Goal: Task Accomplishment & Management: Use online tool/utility

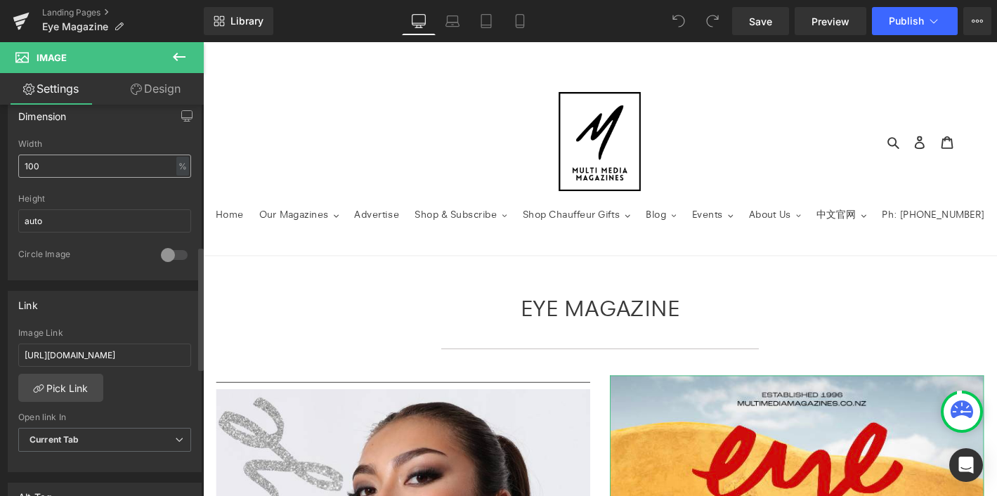
scroll to position [448, 0]
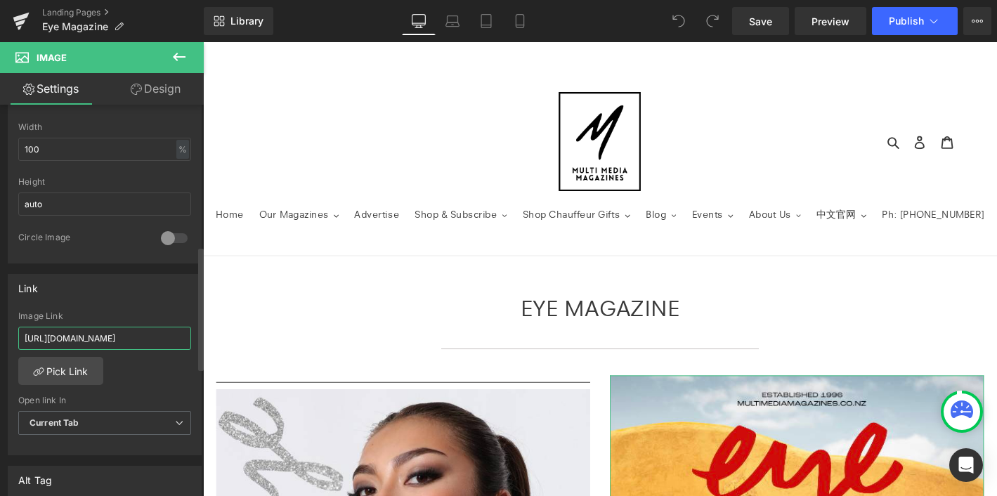
click at [104, 339] on input "[URL][DOMAIN_NAME]" at bounding box center [104, 338] width 173 height 23
click at [122, 336] on input "[URL][DOMAIN_NAME]" at bounding box center [104, 338] width 173 height 23
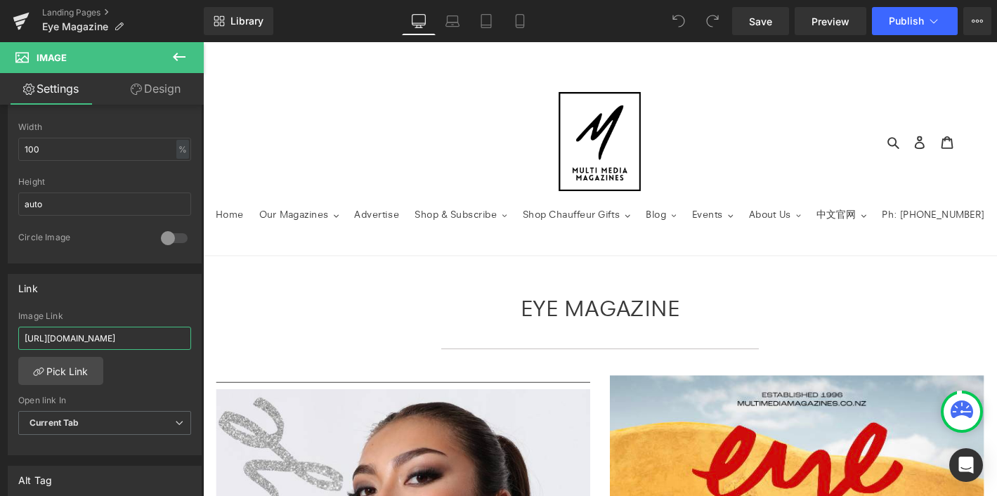
type input "https://www.multimediamagazines.co.nz/pages/private-preview-eye-summer-2024"
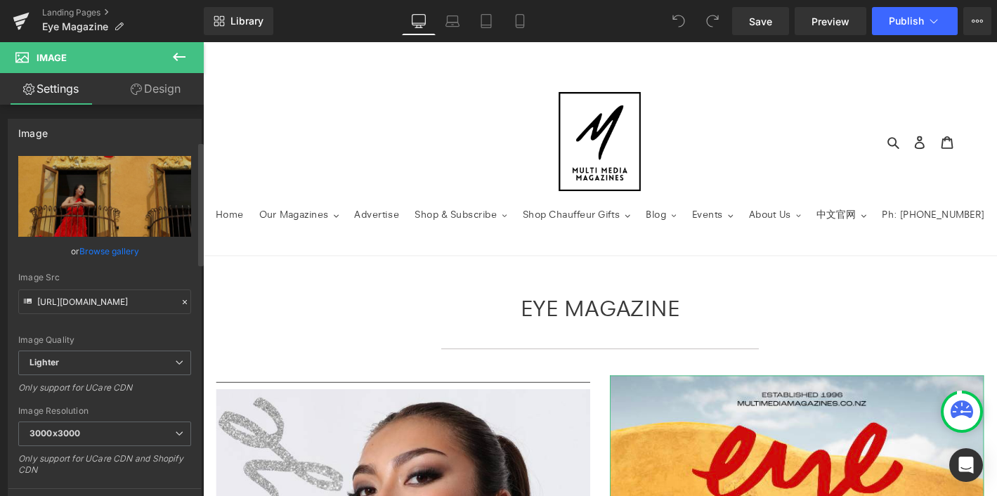
scroll to position [357, 0]
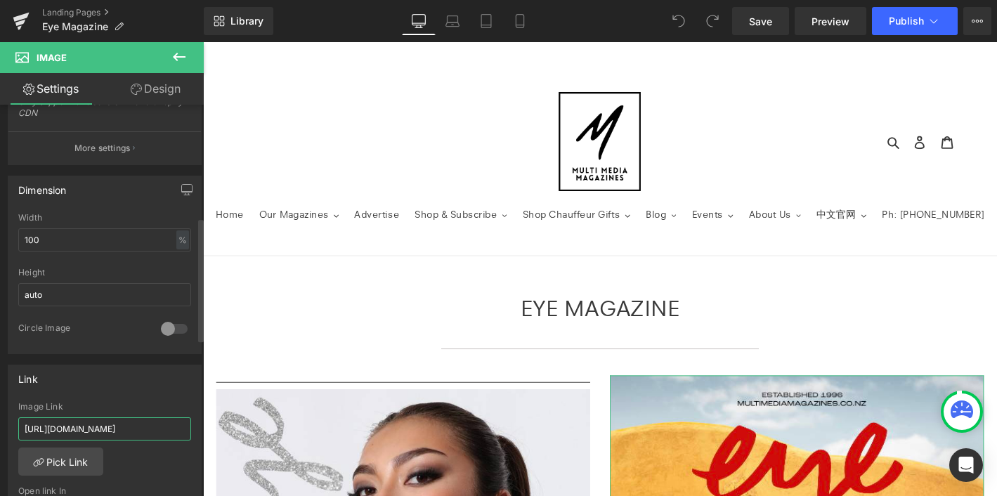
click at [124, 424] on input "[URL][DOMAIN_NAME]" at bounding box center [104, 428] width 173 height 23
click at [125, 430] on input "[URL][DOMAIN_NAME]" at bounding box center [104, 428] width 173 height 23
drag, startPoint x: 138, startPoint y: 427, endPoint x: 202, endPoint y: 433, distance: 65.0
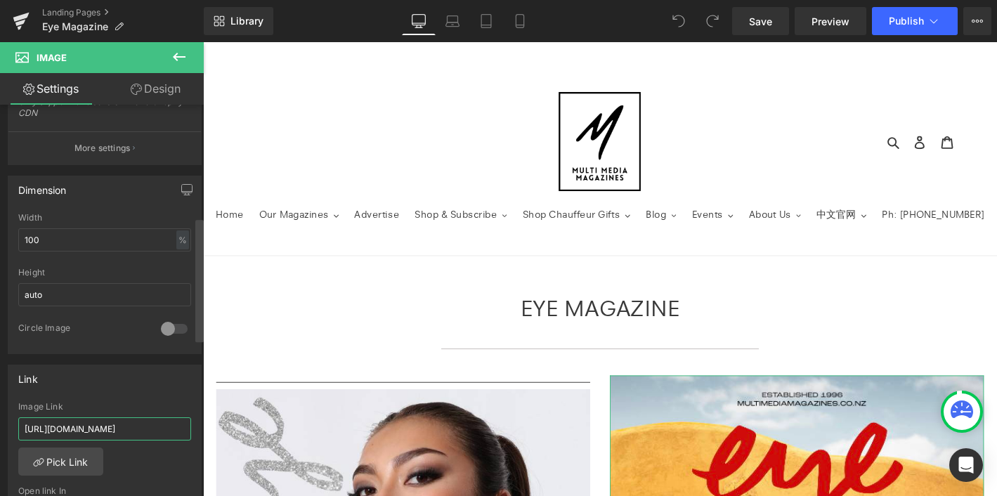
click at [202, 433] on div "Image [URL][DOMAIN_NAME] Replace Image Upload image or Browse gallery Image Src…" at bounding box center [102, 304] width 204 height 398
paste input "eye-summer-2024-private-preview"
type input "[URL][DOMAIN_NAME]"
click at [152, 466] on div "[URL][DOMAIN_NAME] Image Link [URL][DOMAIN_NAME] Pick Link Current Tab New Tab …" at bounding box center [104, 474] width 193 height 144
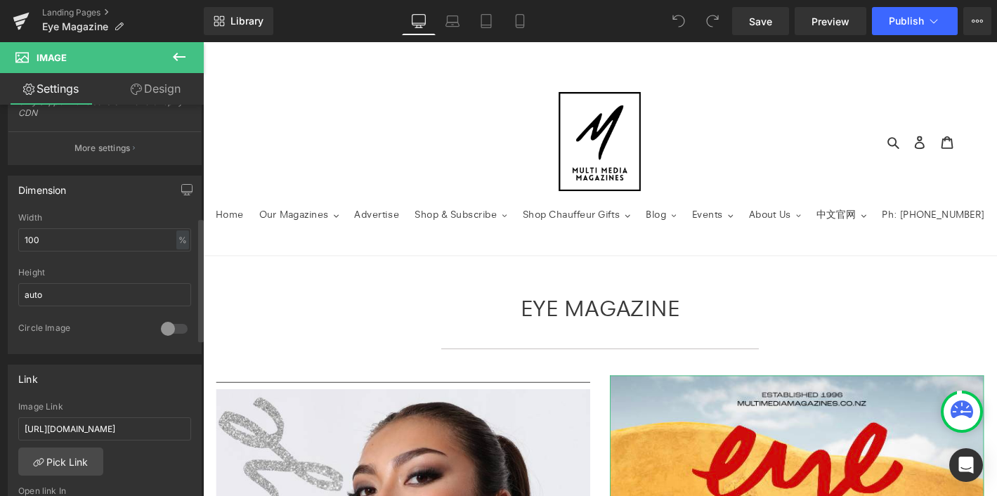
scroll to position [0, 0]
click at [927, 17] on icon at bounding box center [934, 21] width 14 height 14
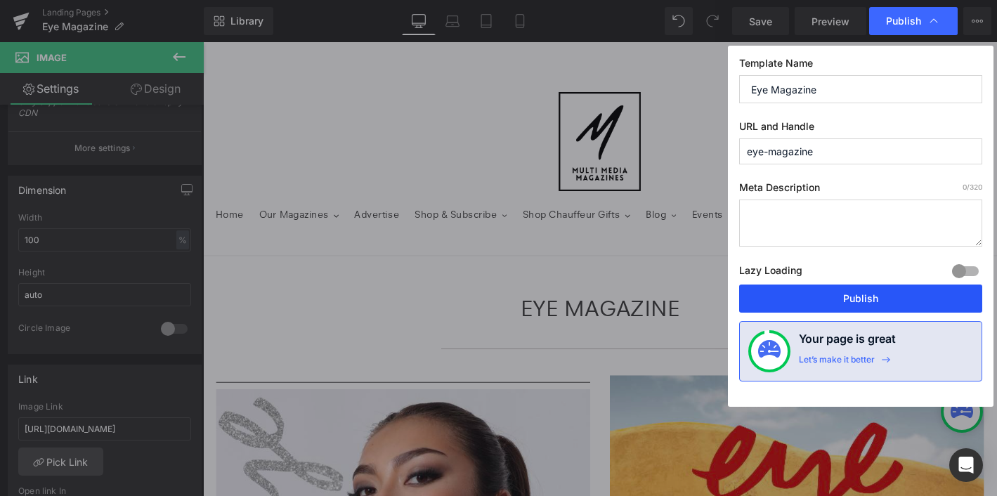
click at [825, 299] on button "Publish" at bounding box center [860, 299] width 243 height 28
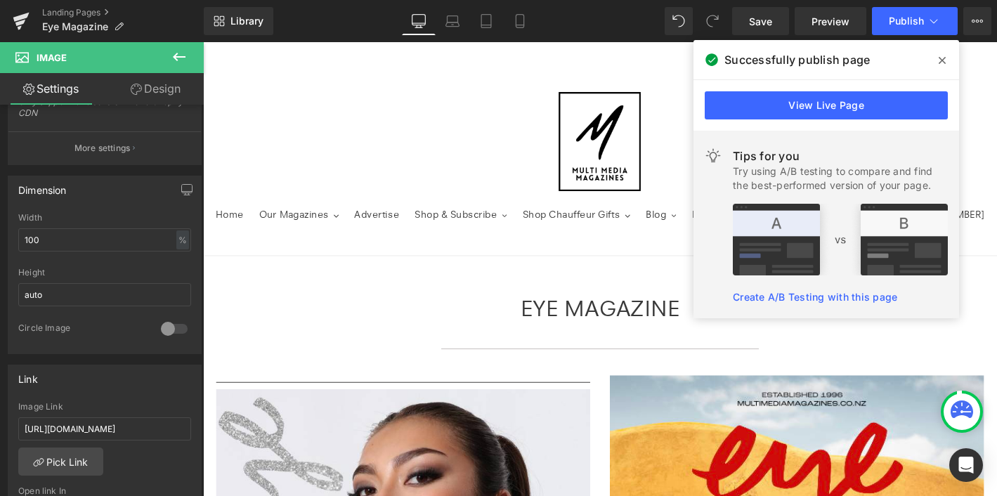
click at [944, 61] on icon at bounding box center [942, 60] width 7 height 11
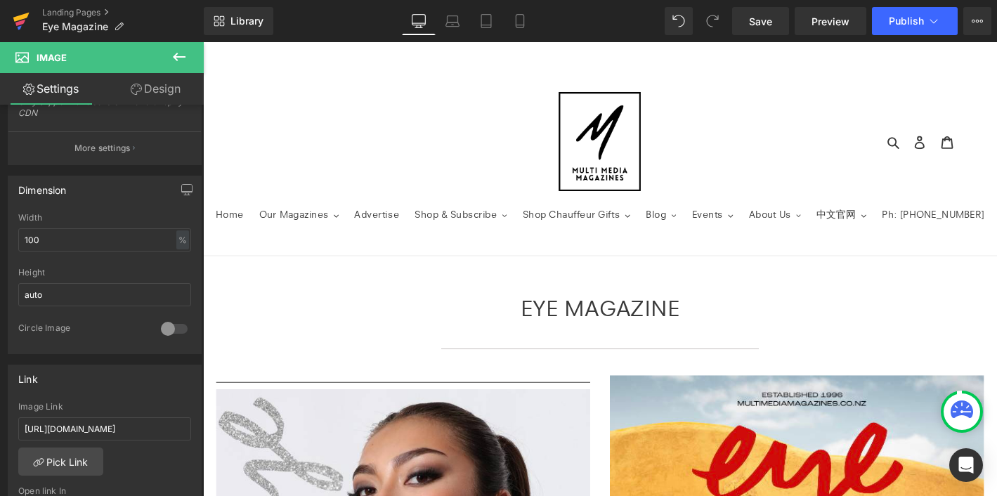
click at [27, 20] on icon at bounding box center [21, 21] width 17 height 35
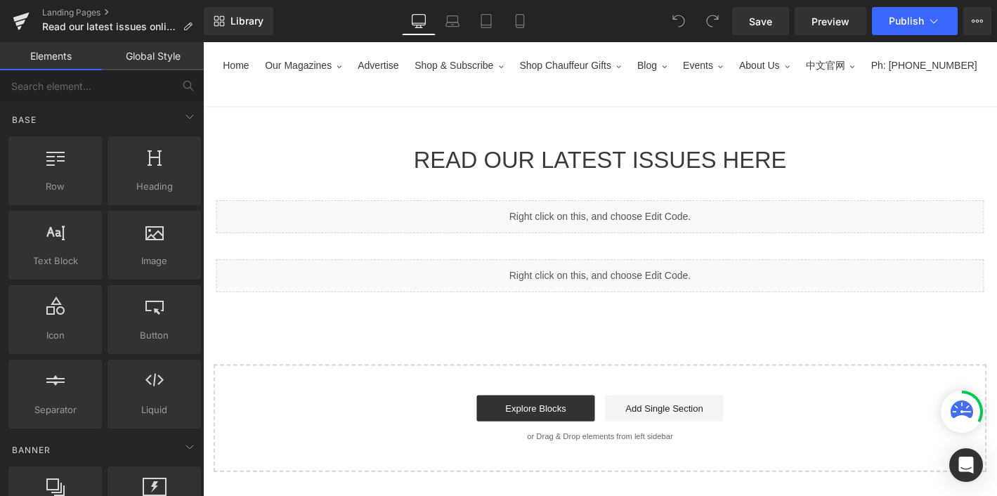
scroll to position [161, 0]
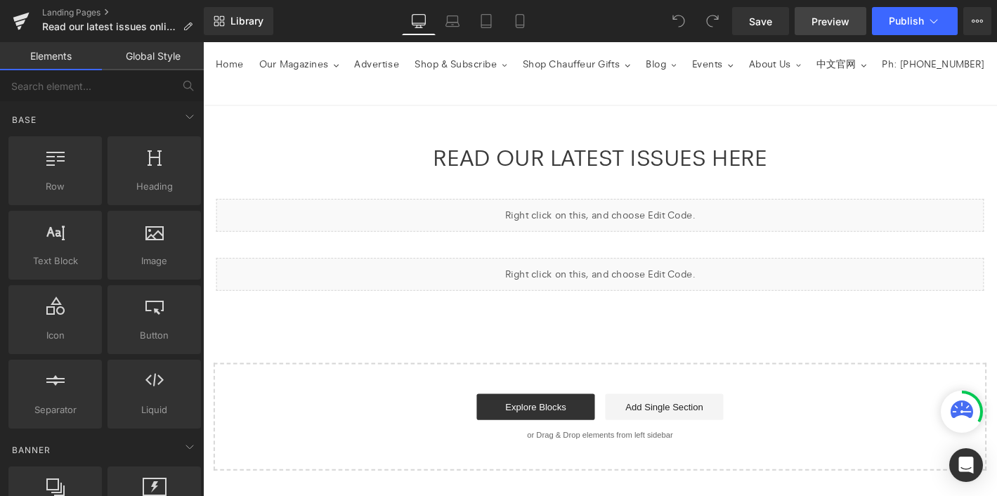
click at [844, 21] on span "Preview" at bounding box center [831, 21] width 38 height 15
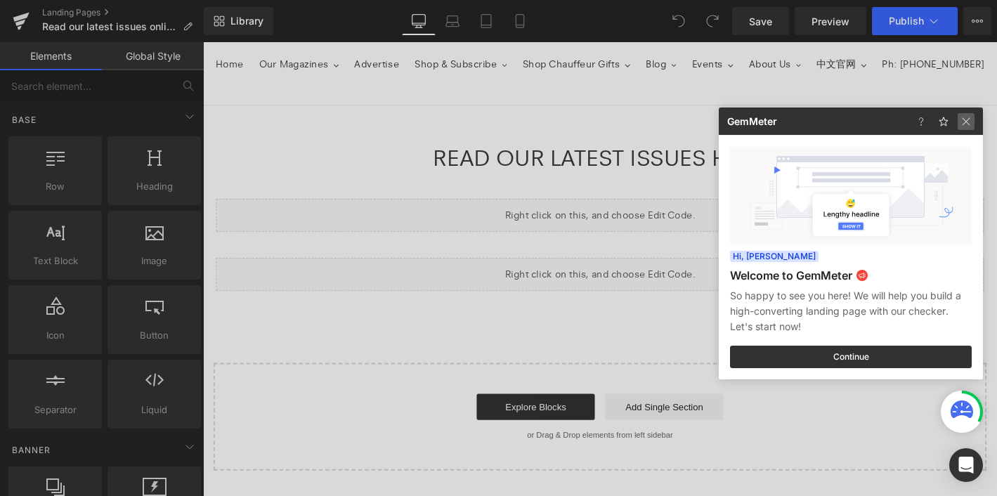
click at [971, 119] on img at bounding box center [966, 121] width 17 height 17
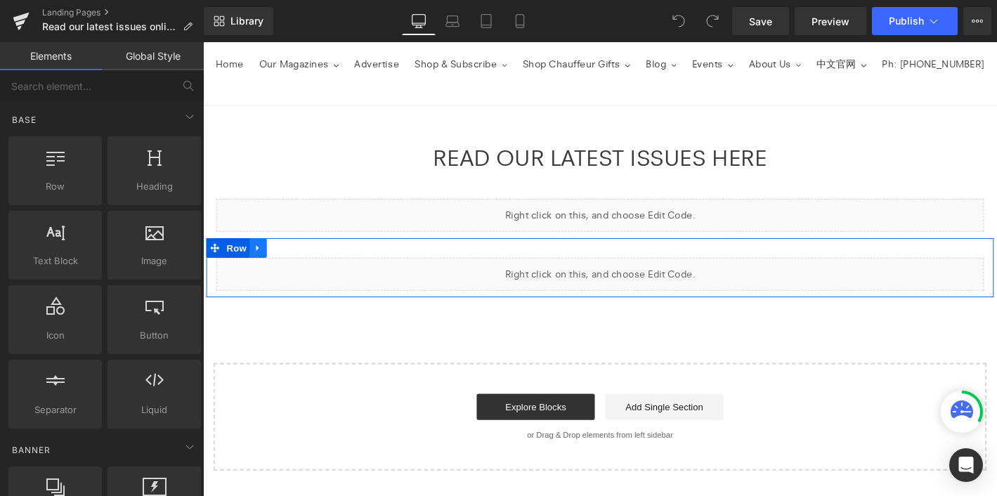
click at [264, 261] on icon at bounding box center [262, 263] width 10 height 11
click at [281, 261] on icon at bounding box center [280, 263] width 10 height 10
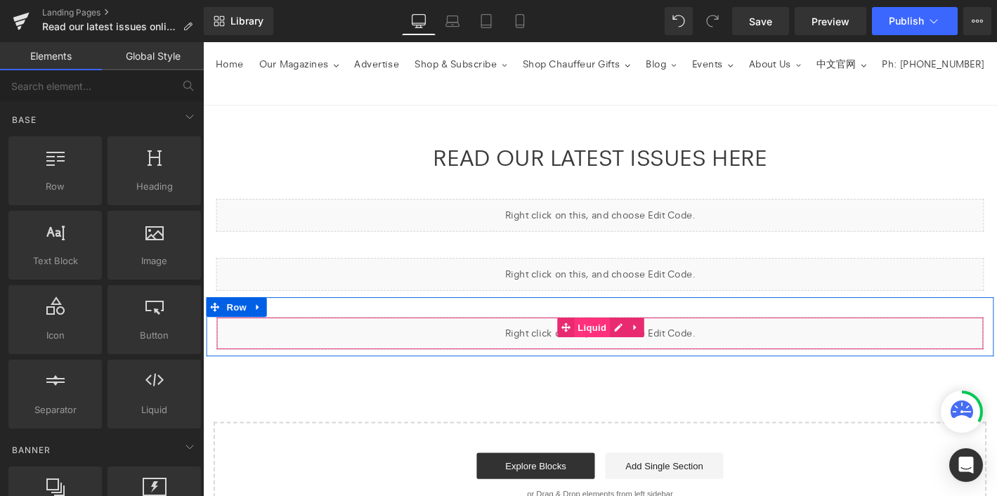
click at [620, 354] on span "Liquid" at bounding box center [620, 347] width 38 height 21
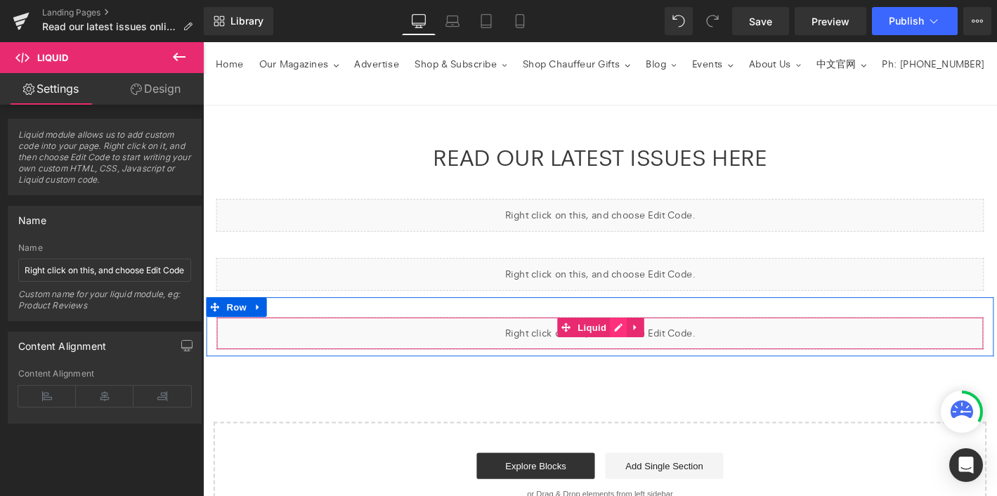
click at [642, 346] on div "Liquid" at bounding box center [628, 354] width 822 height 35
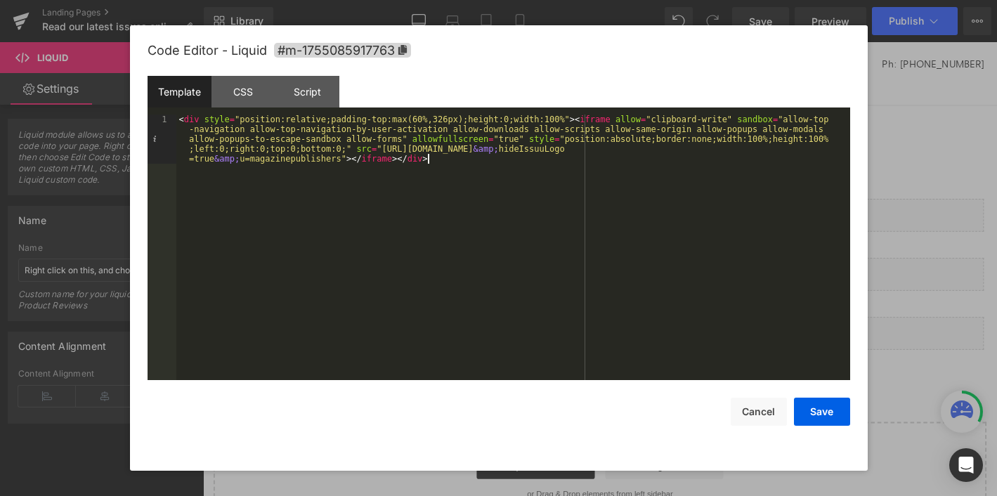
drag, startPoint x: 455, startPoint y: 174, endPoint x: 137, endPoint y: 108, distance: 324.4
click at [137, 108] on div "Code Editor - Liquid #m-1755085917763 Template CSS Script Data 1 < div style = …" at bounding box center [499, 247] width 738 height 445
click at [812, 410] on button "Save" at bounding box center [822, 412] width 56 height 28
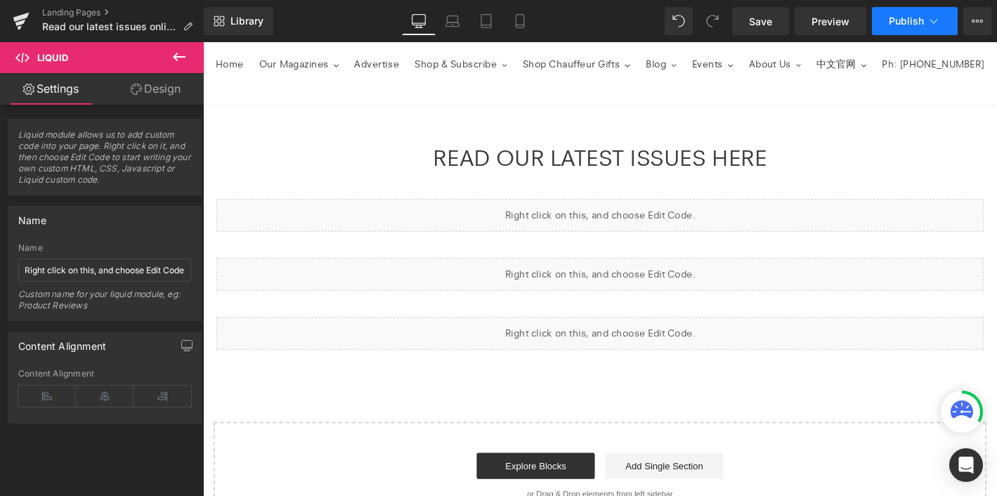
click at [921, 20] on span "Publish" at bounding box center [906, 20] width 35 height 11
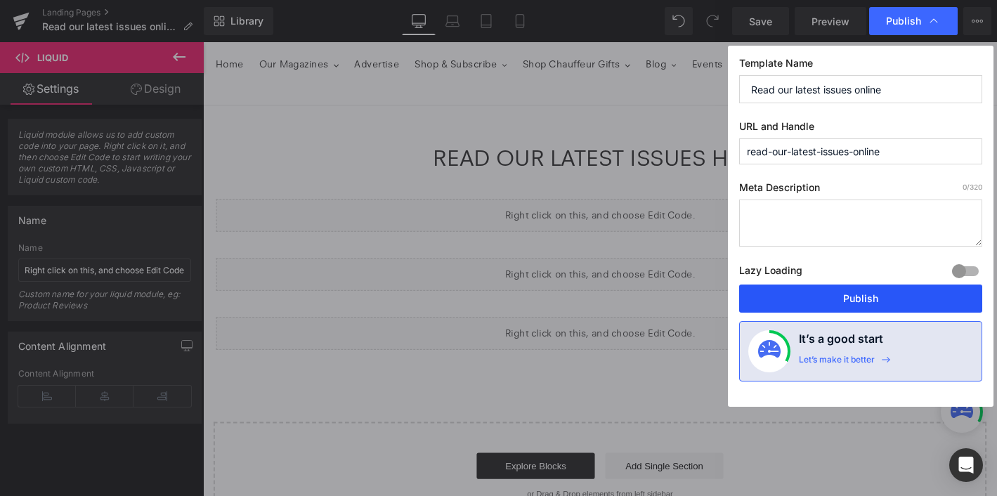
click at [813, 304] on button "Publish" at bounding box center [860, 299] width 243 height 28
